Goal: Information Seeking & Learning: Find specific fact

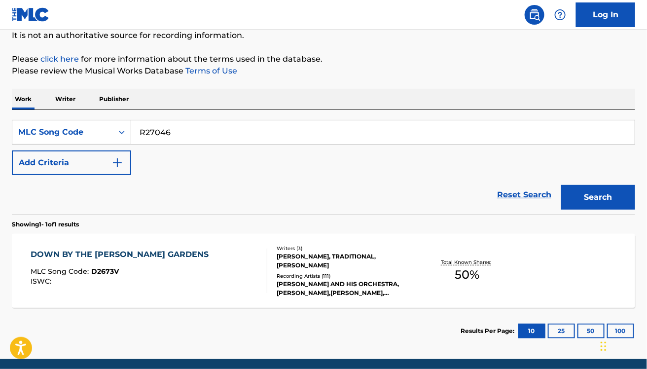
click at [561, 185] on button "Search" at bounding box center [598, 197] width 74 height 25
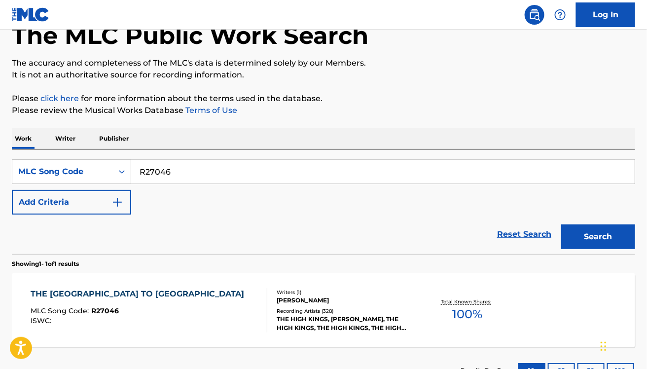
scroll to position [100, 0]
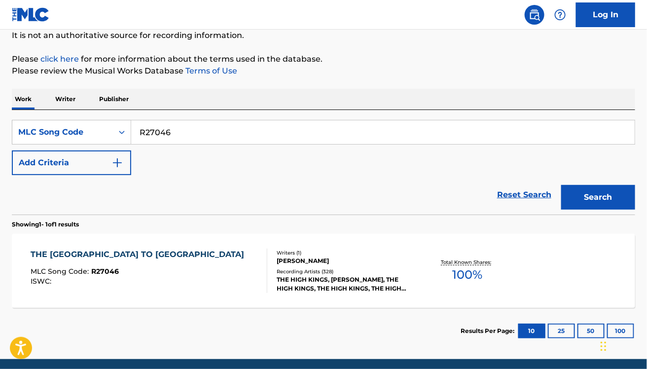
paste input "O07534"
type input "O07534"
click at [561, 185] on button "Search" at bounding box center [598, 197] width 74 height 25
click at [176, 282] on div "O PALLIDA MADONA MLC Song Code : O07534 ISWC :" at bounding box center [149, 270] width 237 height 44
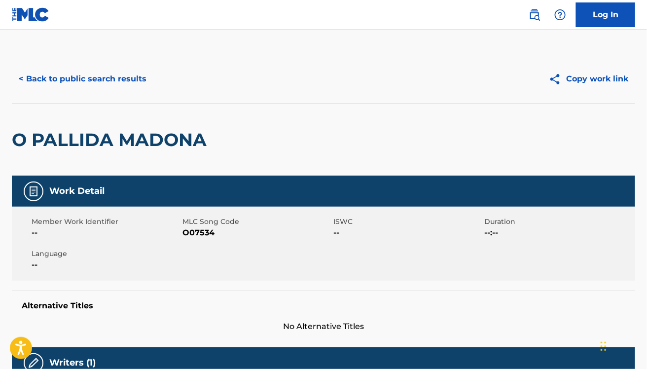
click at [117, 153] on div "O PALLIDA MADONA" at bounding box center [112, 139] width 200 height 71
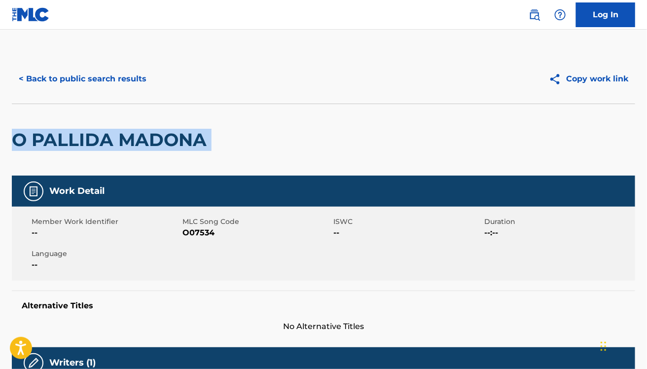
click at [117, 153] on div "O PALLIDA MADONA" at bounding box center [112, 139] width 200 height 71
copy div "O PALLIDA MADONA"
click at [120, 78] on button "< Back to public search results" at bounding box center [82, 79] width 141 height 25
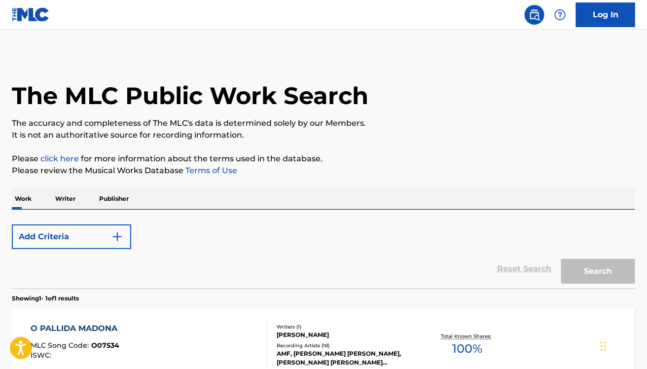
scroll to position [100, 0]
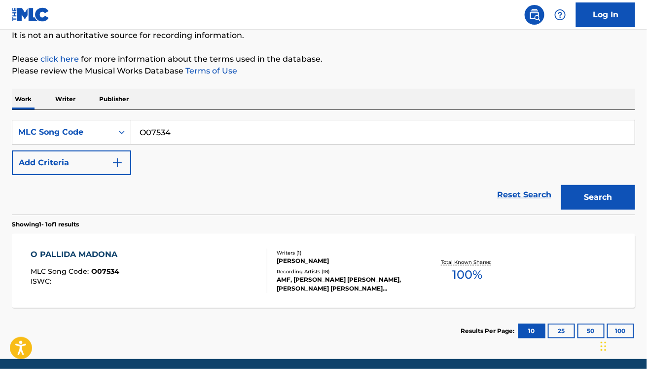
click at [374, 136] on input "O07534" at bounding box center [382, 132] width 503 height 24
paste input "W03421"
click at [561, 185] on button "Search" at bounding box center [598, 197] width 74 height 25
paste input "B26050"
click at [561, 185] on button "Search" at bounding box center [598, 197] width 74 height 25
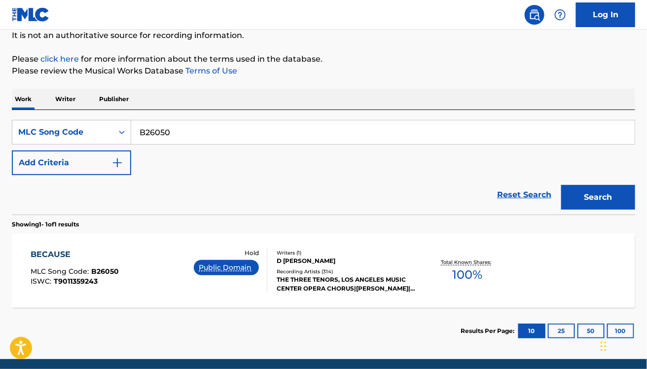
paste input "O5743Y"
type input "O5743Y"
click at [561, 185] on button "Search" at bounding box center [598, 197] width 74 height 25
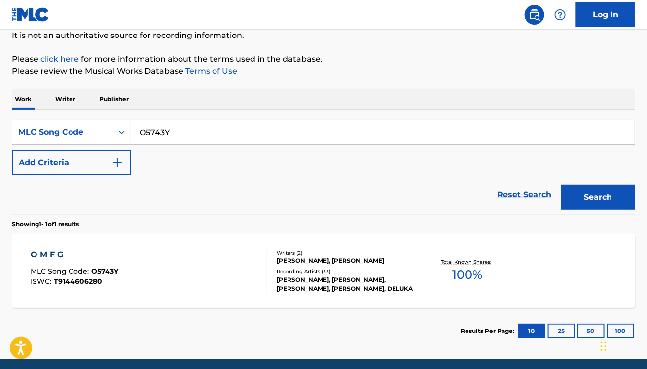
click at [240, 161] on div "SearchWithCriteria4709f412-adb2-4f2b-a078-4f95ba13275e MLC Song Code O5743Y Add…" at bounding box center [323, 147] width 623 height 55
click at [218, 272] on div "O M F G MLC Song Code : O5743Y ISWC : T9144606280" at bounding box center [149, 270] width 237 height 44
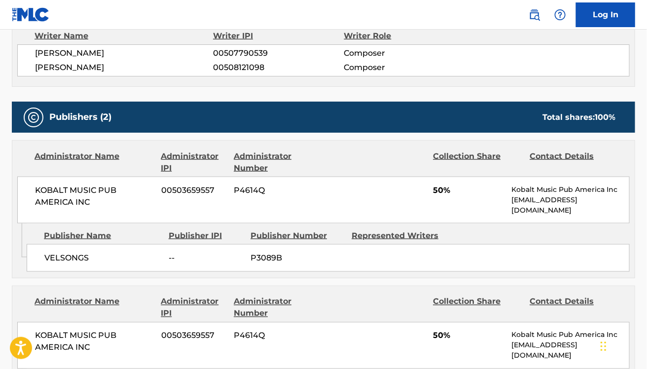
scroll to position [374, 0]
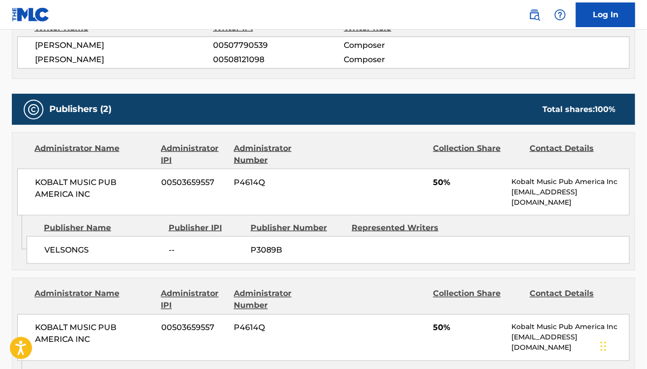
click at [400, 180] on div "KOBALT MUSIC PUB AMERICA INC 00503659557 P4614Q 50% Kobalt Music Pub America In…" at bounding box center [323, 192] width 612 height 47
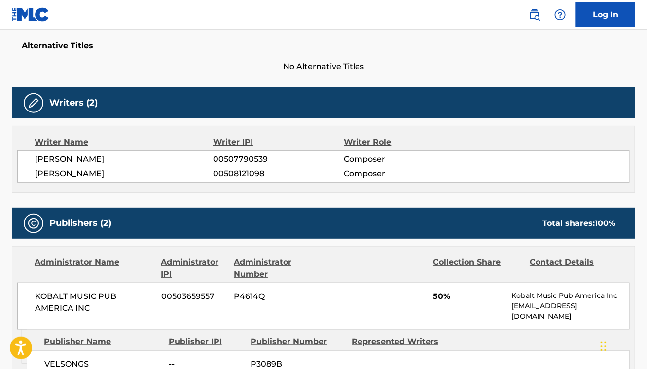
scroll to position [259, 0]
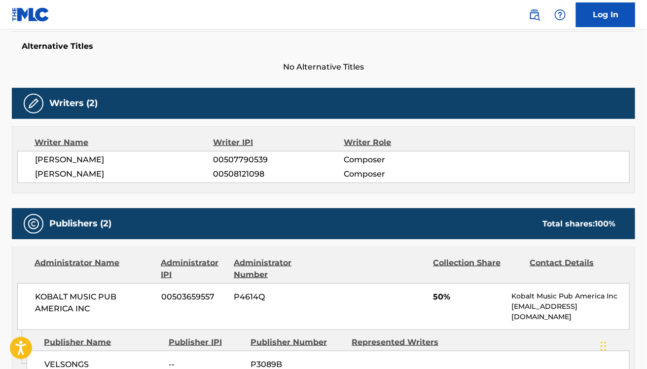
click at [81, 162] on span "[PERSON_NAME]" at bounding box center [124, 160] width 178 height 12
copy div "[PERSON_NAME]"
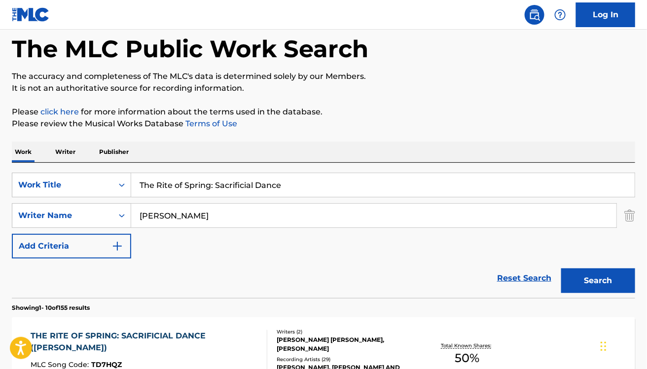
scroll to position [47, 0]
click at [516, 277] on link "Reset Search" at bounding box center [524, 278] width 64 height 22
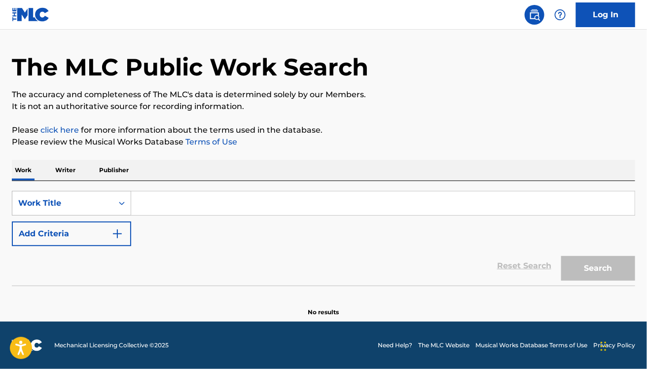
scroll to position [28, 0]
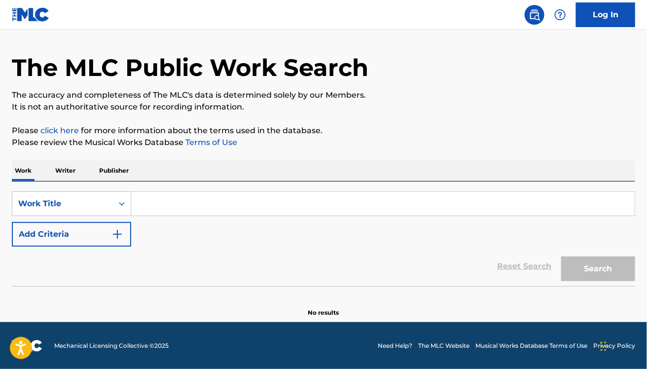
click at [182, 213] on input "Search Form" at bounding box center [382, 204] width 503 height 24
paste input "Cançao do Amor, W546"
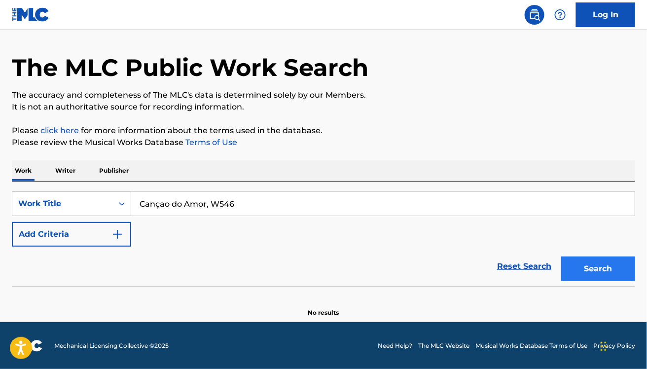
type input "Cançao do Amor, W546"
click at [609, 270] on button "Search" at bounding box center [598, 268] width 74 height 25
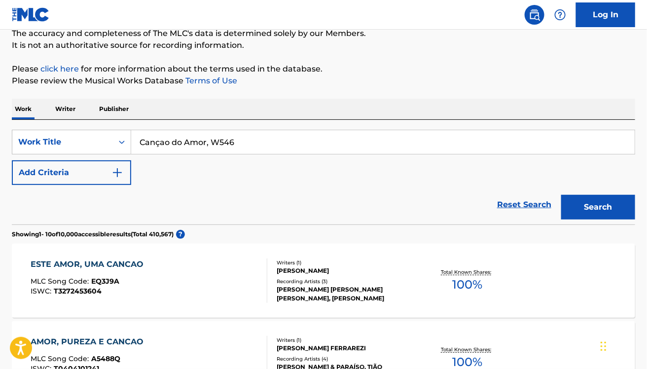
scroll to position [90, 0]
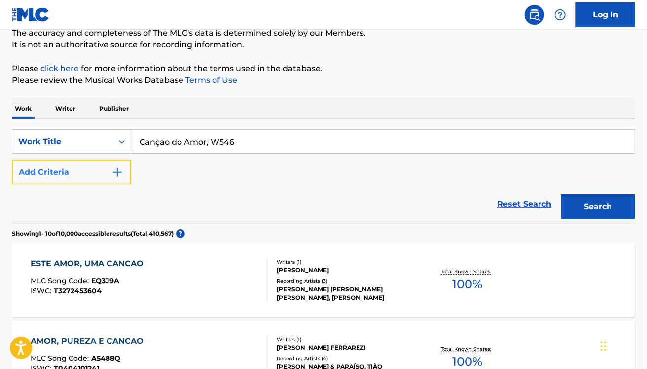
click at [64, 171] on button "Add Criteria" at bounding box center [71, 172] width 119 height 25
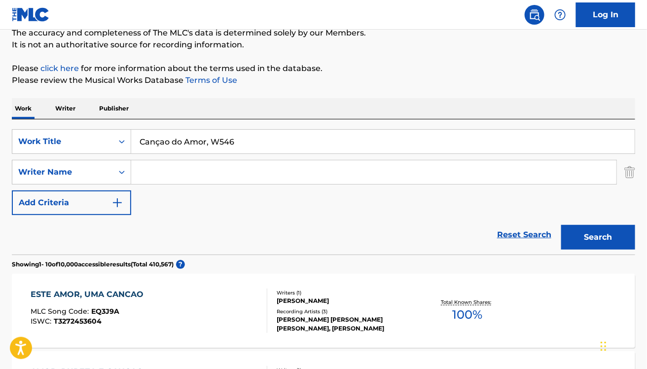
click at [139, 160] on div "Search Form" at bounding box center [373, 172] width 485 height 25
click at [156, 173] on input "Search Form" at bounding box center [373, 172] width 485 height 24
paste input "Heitor Villa-Lobos"
type input "Heitor Villa-Lobos"
click at [561, 225] on button "Search" at bounding box center [598, 237] width 74 height 25
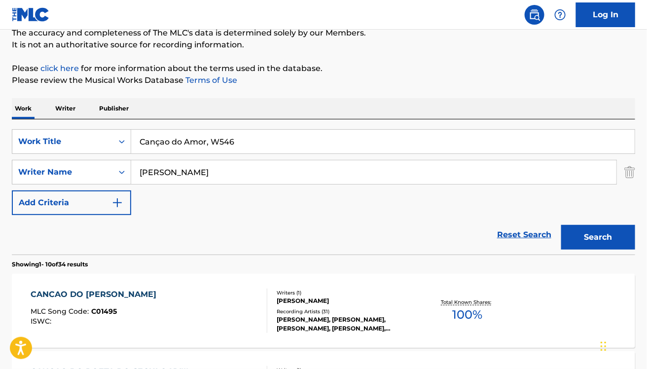
click at [157, 139] on input "Cançao do Amor, W546" at bounding box center [382, 142] width 503 height 24
click at [210, 143] on input "Cancao do Amor, W546" at bounding box center [382, 142] width 503 height 24
click at [561, 225] on button "Search" at bounding box center [598, 237] width 74 height 25
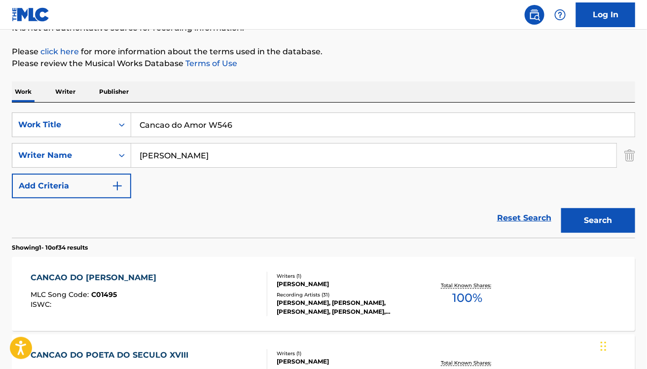
scroll to position [53, 0]
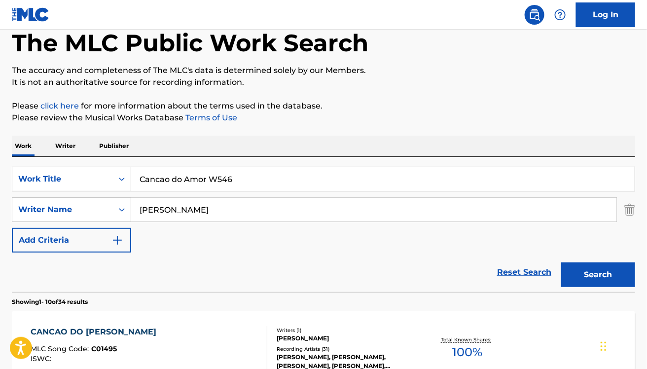
click at [221, 175] on input "Cancao do Amor W546" at bounding box center [382, 179] width 503 height 24
paste input "3 Waltzes, Op. 64: No. 2 in C-Sharp Minor"
type input "3 Waltzes, Op. 64: No. 2 in C-Sharp Minor"
click at [561, 262] on button "Search" at bounding box center [598, 274] width 74 height 25
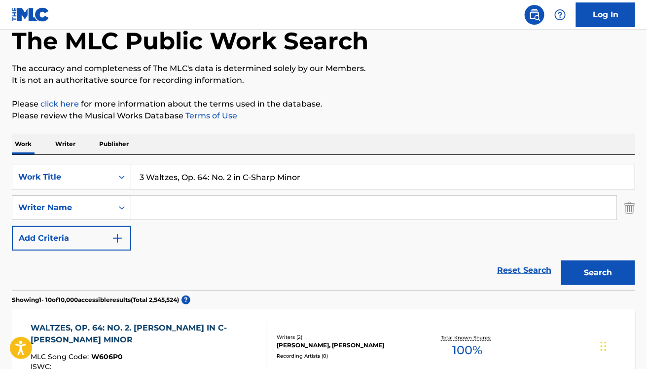
scroll to position [0, 0]
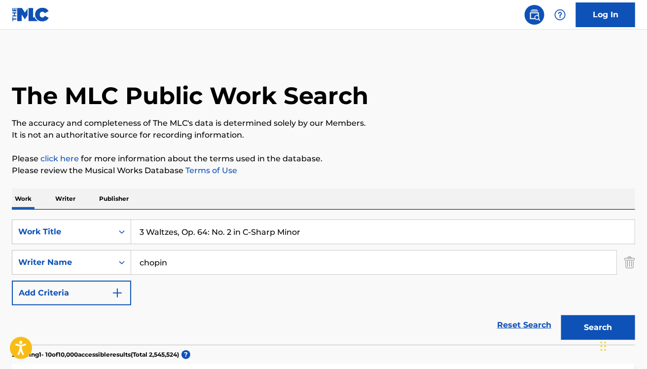
type input "chopin"
click at [561, 315] on button "Search" at bounding box center [598, 327] width 74 height 25
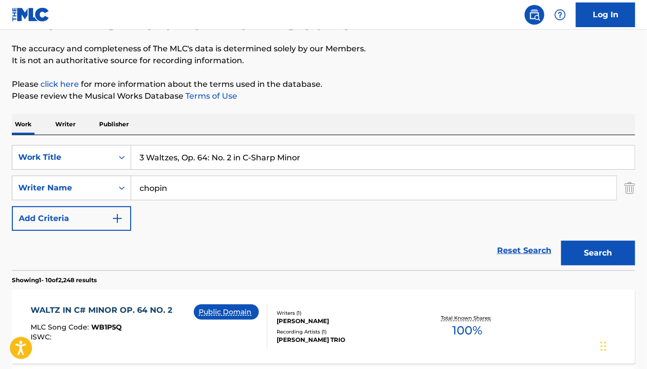
scroll to position [204, 0]
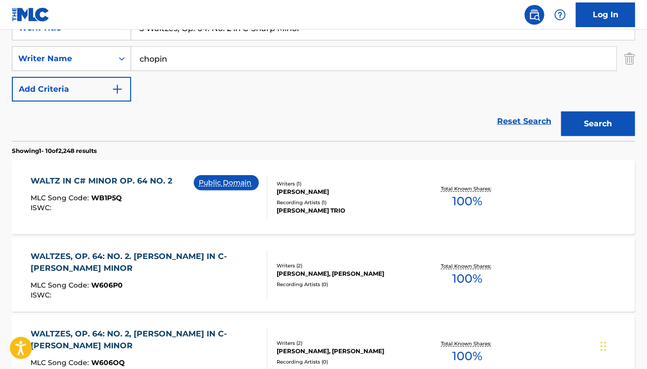
click at [173, 191] on div "WALTZ IN C# MINOR OP. 64 NO. 2 MLC Song Code : WB1P5Q ISWC :" at bounding box center [104, 197] width 146 height 44
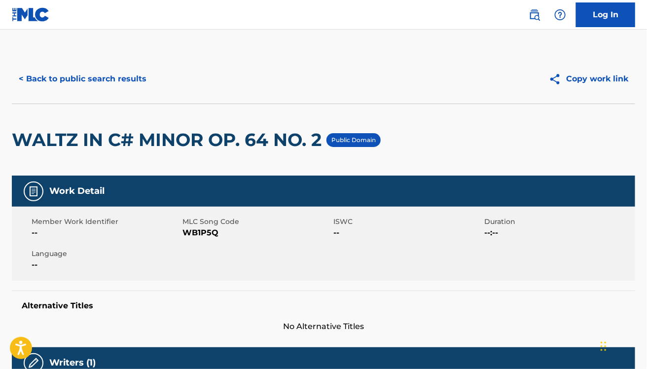
click at [199, 237] on span "WB1P5Q" at bounding box center [256, 233] width 148 height 12
copy span "WB1P5Q"
click at [202, 68] on div "< Back to public search results" at bounding box center [168, 79] width 312 height 25
click at [102, 75] on button "< Back to public search results" at bounding box center [82, 79] width 141 height 25
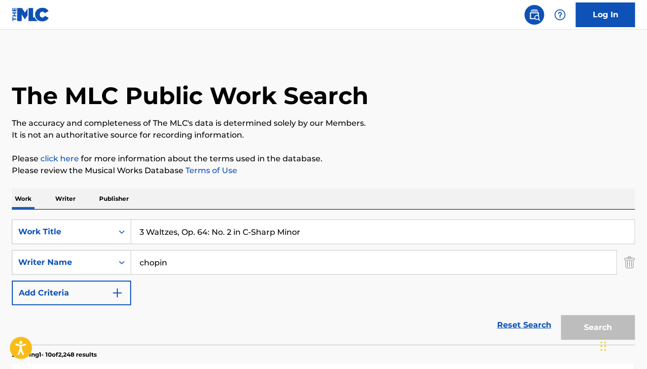
scroll to position [204, 0]
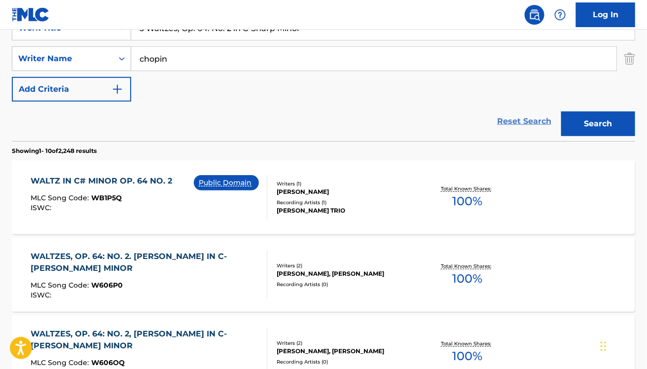
click at [504, 124] on link "Reset Search" at bounding box center [524, 121] width 64 height 22
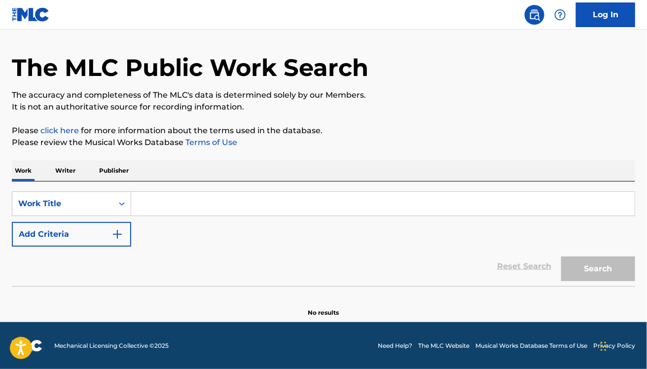
scroll to position [0, 0]
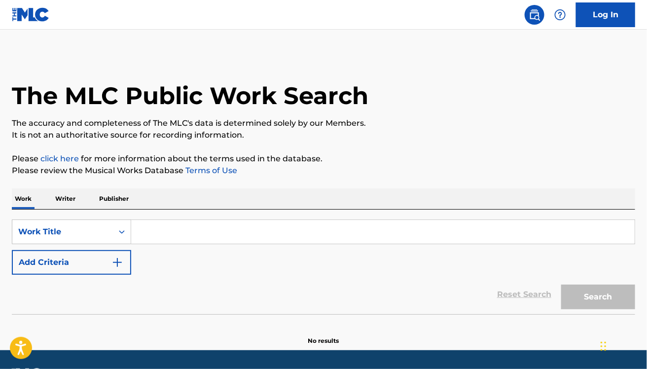
click at [168, 239] on input "Search Form" at bounding box center [382, 232] width 503 height 24
paste input "OMFG (KIDS OF 88 REMIX)"
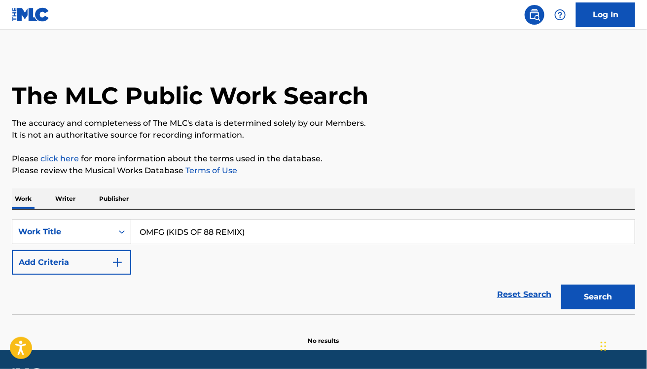
type input "OMFG (KIDS OF 88 REMIX)"
click at [561, 284] on button "Search" at bounding box center [598, 296] width 74 height 25
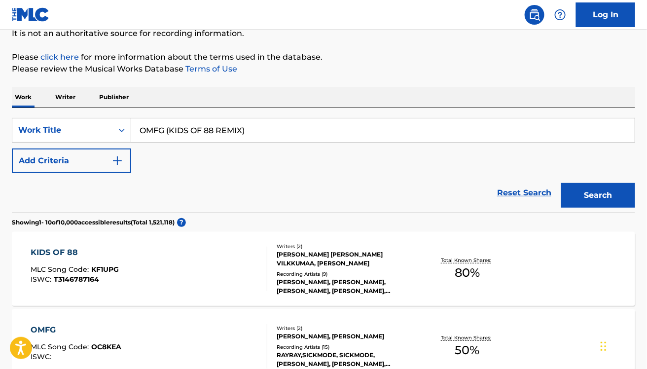
scroll to position [101, 0]
